Goal: Navigation & Orientation: Find specific page/section

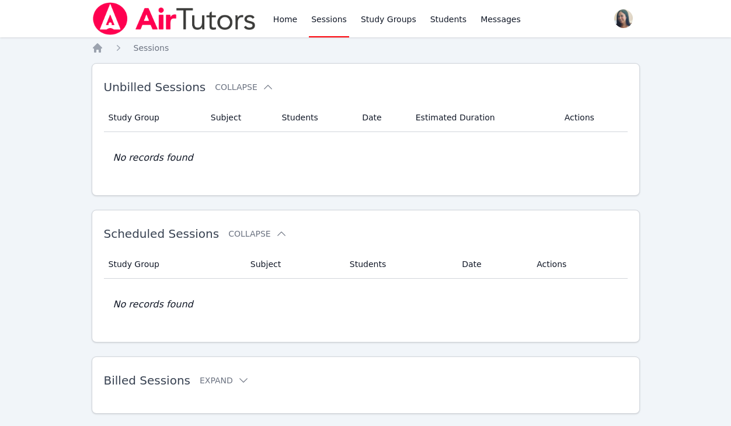
click at [328, 19] on link "Sessions" at bounding box center [329, 18] width 40 height 37
click at [292, 18] on link "Home" at bounding box center [285, 18] width 29 height 37
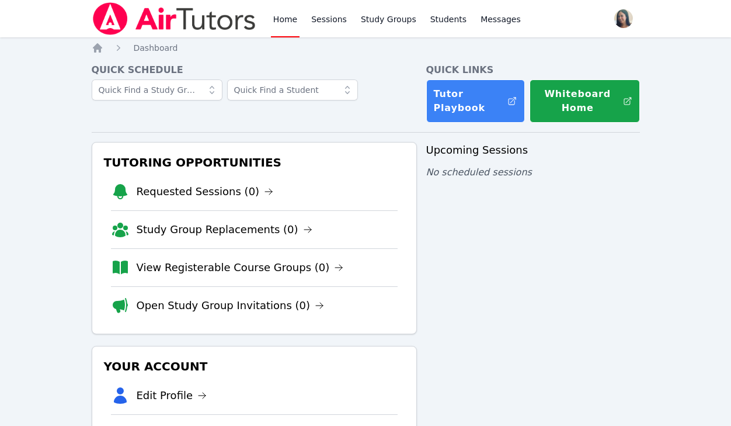
drag, startPoint x: 661, startPoint y: 128, endPoint x: 644, endPoint y: 36, distance: 93.9
click at [661, 128] on div "Home Sessions Study Groups Students Messages Open user menu [PERSON_NAME] Open …" at bounding box center [365, 280] width 731 height 561
